Goal: Task Accomplishment & Management: Manage account settings

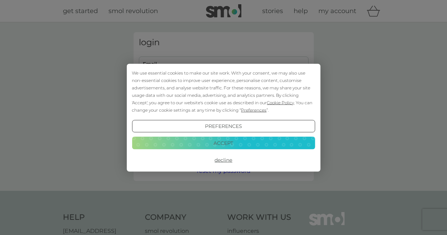
click at [235, 143] on button "Accept" at bounding box center [223, 143] width 183 height 13
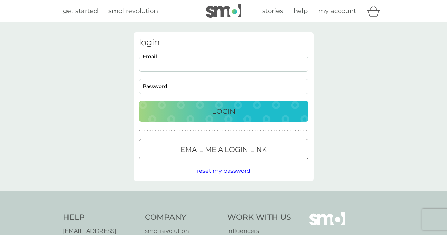
click at [201, 65] on input "Email" at bounding box center [224, 64] width 170 height 15
type input "[EMAIL_ADDRESS][DOMAIN_NAME]"
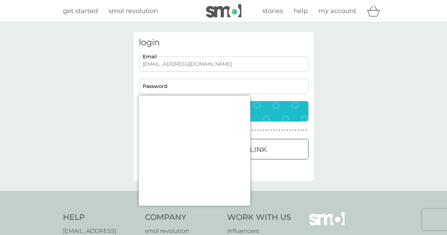
click at [108, 163] on div "login [EMAIL_ADDRESS][DOMAIN_NAME] Email Password Login ● ● ● ● ● ● ● ● ● ● ● ●…" at bounding box center [223, 106] width 447 height 169
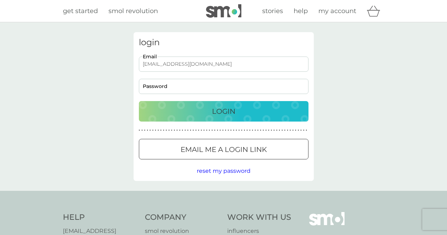
click at [218, 109] on p "Login" at bounding box center [223, 111] width 23 height 11
click at [399, 165] on div "login [EMAIL_ADDRESS][DOMAIN_NAME] Email Password Login ● ● ● ● ● ● ● ● ● ● ● ●…" at bounding box center [223, 106] width 447 height 169
click at [224, 113] on p "Login" at bounding box center [223, 111] width 23 height 11
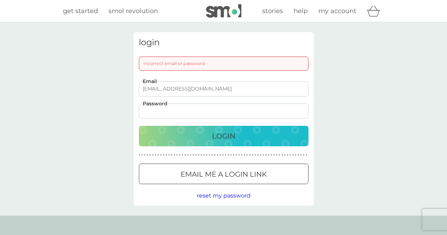
click at [218, 197] on span "reset my password" at bounding box center [224, 195] width 54 height 7
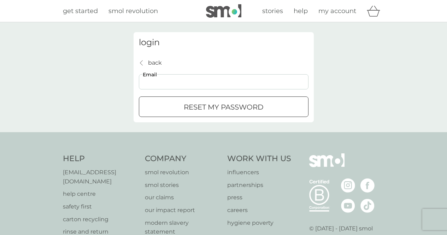
click at [202, 84] on input "Email" at bounding box center [224, 81] width 170 height 15
type input "[EMAIL_ADDRESS][DOMAIN_NAME]"
click at [221, 107] on div "submit" at bounding box center [223, 107] width 25 height 7
